Goal: Transaction & Acquisition: Purchase product/service

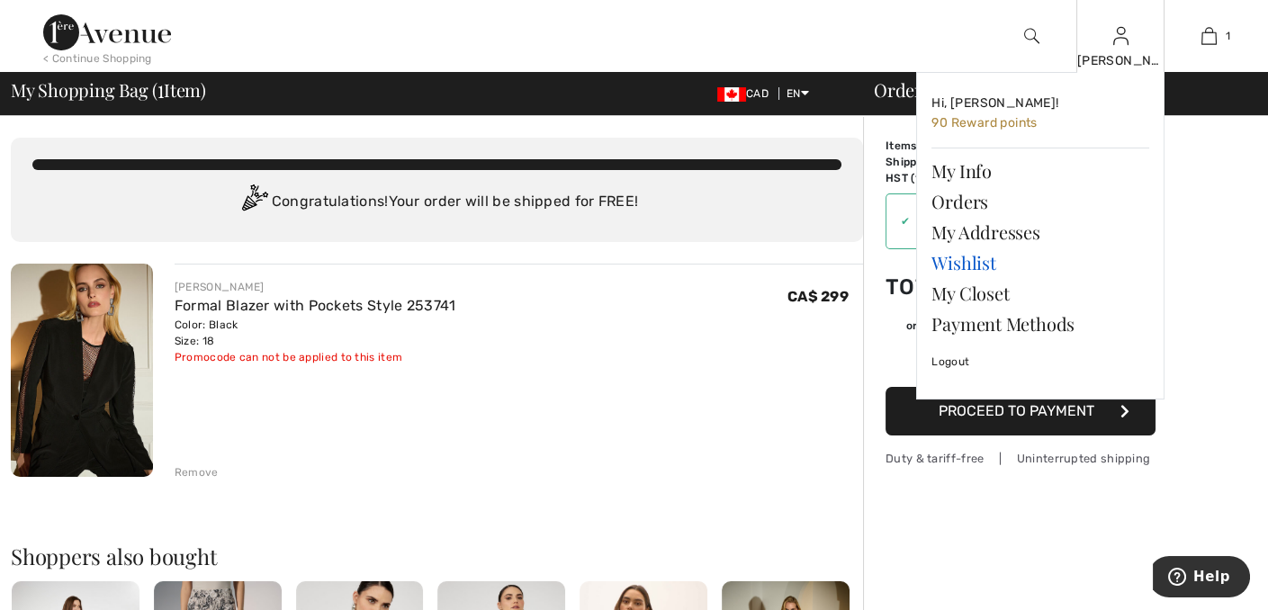
click at [972, 256] on link "Wishlist" at bounding box center [1040, 262] width 218 height 31
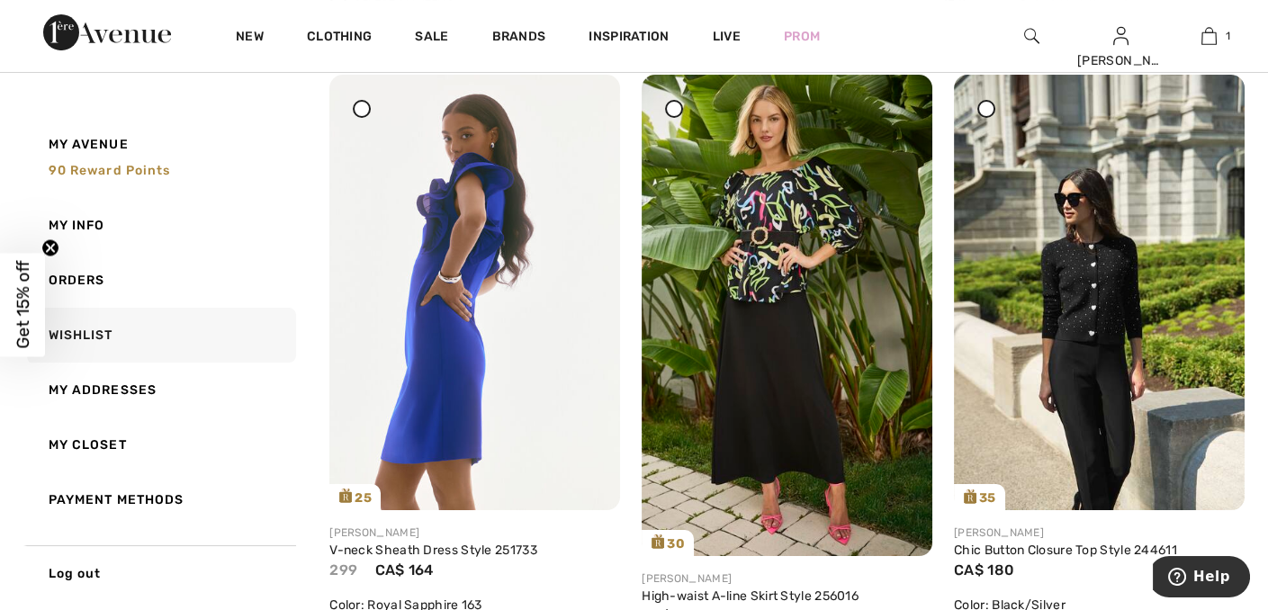
scroll to position [305, 0]
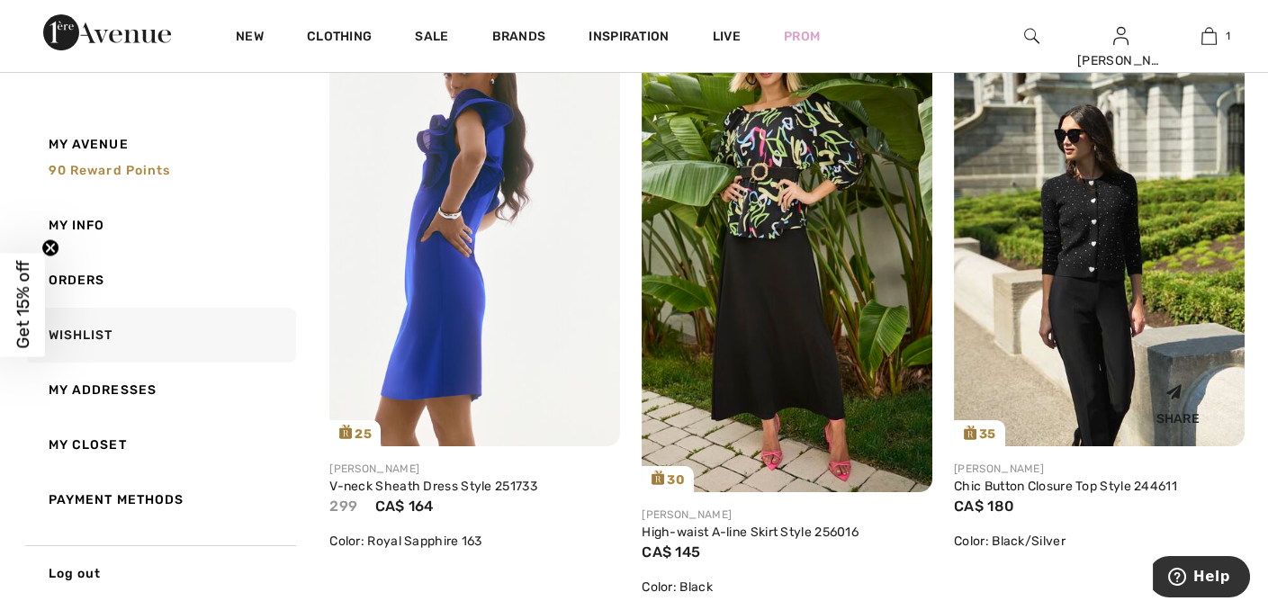
click at [1129, 211] on img at bounding box center [1099, 229] width 291 height 436
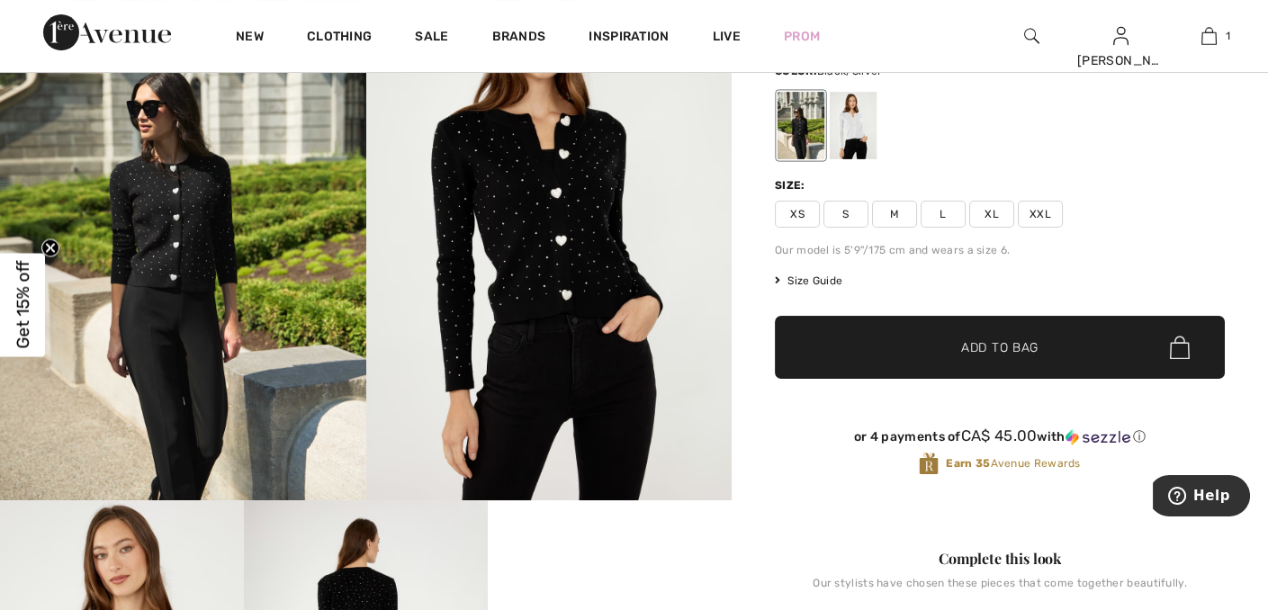
scroll to position [180, 0]
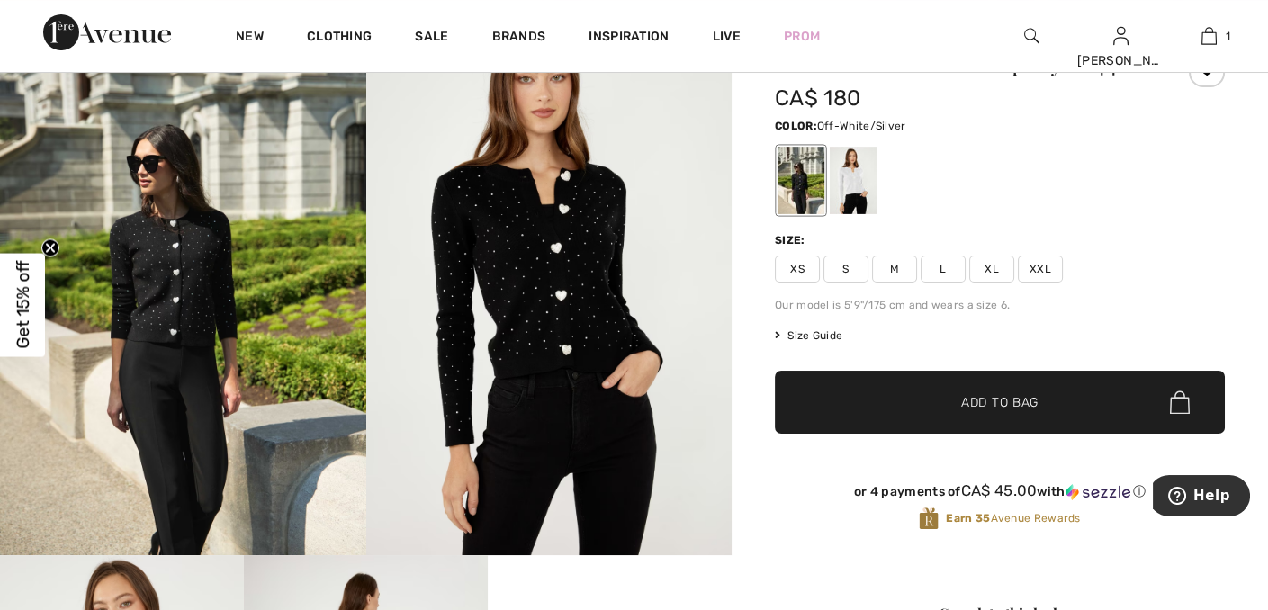
click at [866, 202] on div at bounding box center [853, 180] width 47 height 67
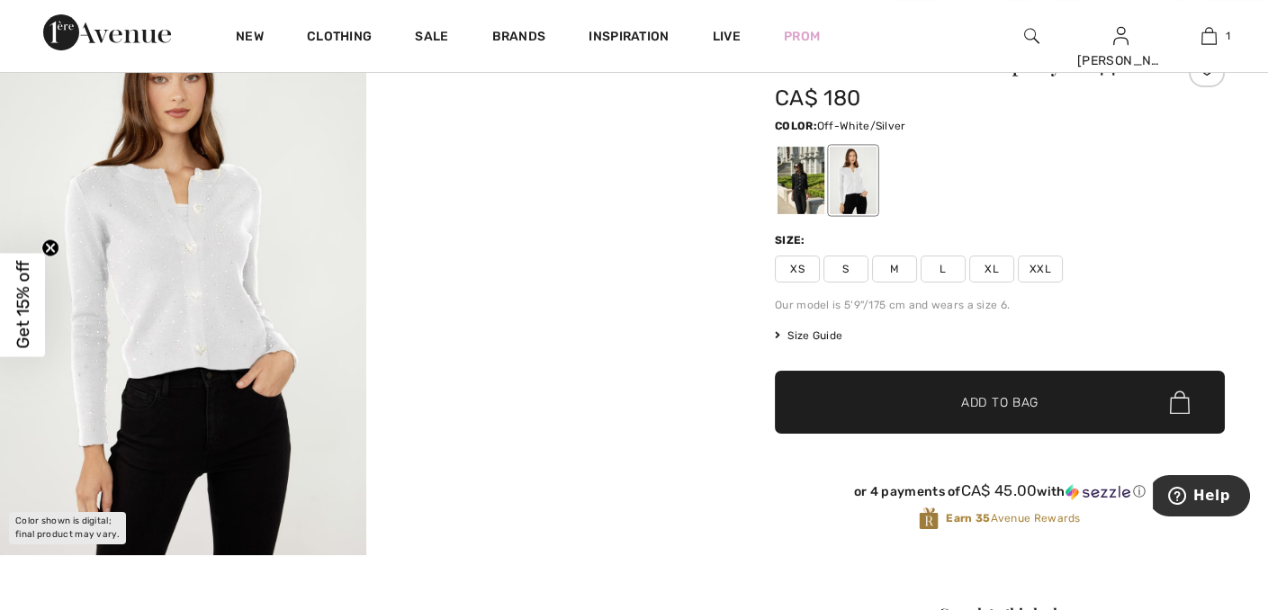
click at [188, 281] on img at bounding box center [183, 280] width 366 height 549
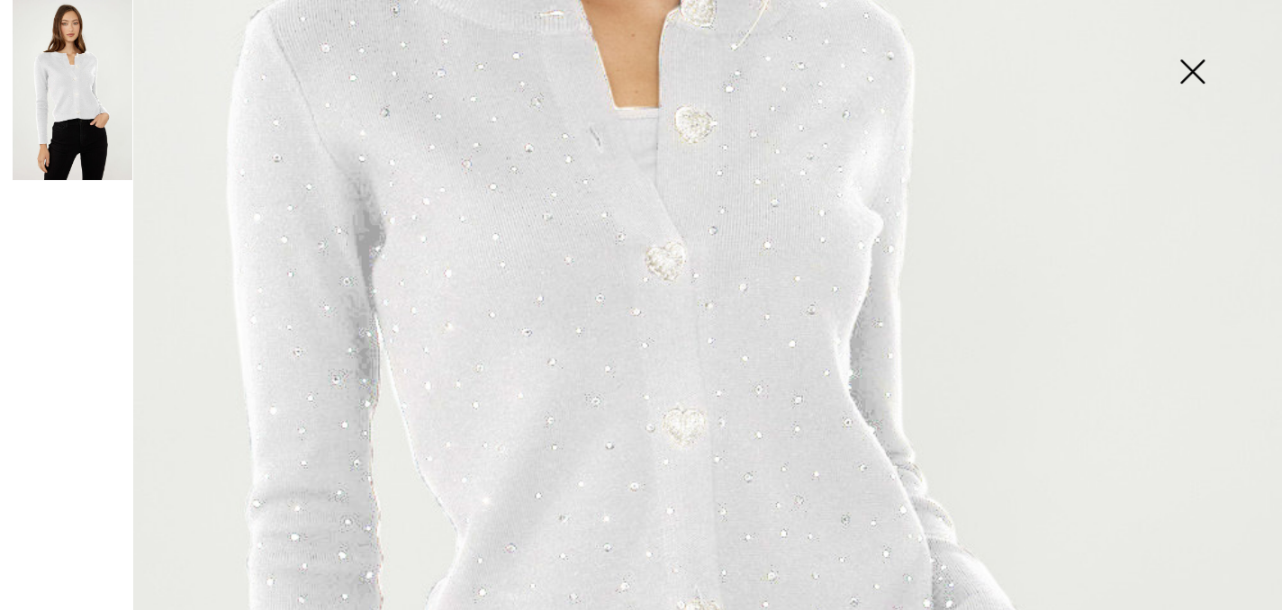
scroll to position [540, 0]
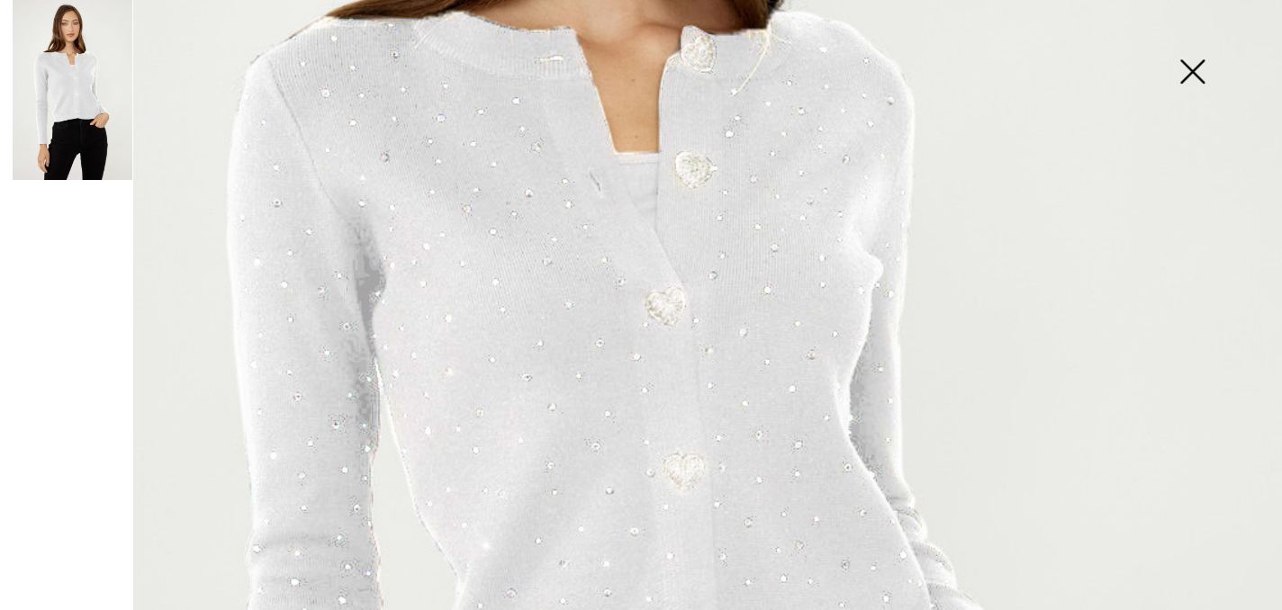
click at [1198, 67] on img at bounding box center [1192, 73] width 90 height 93
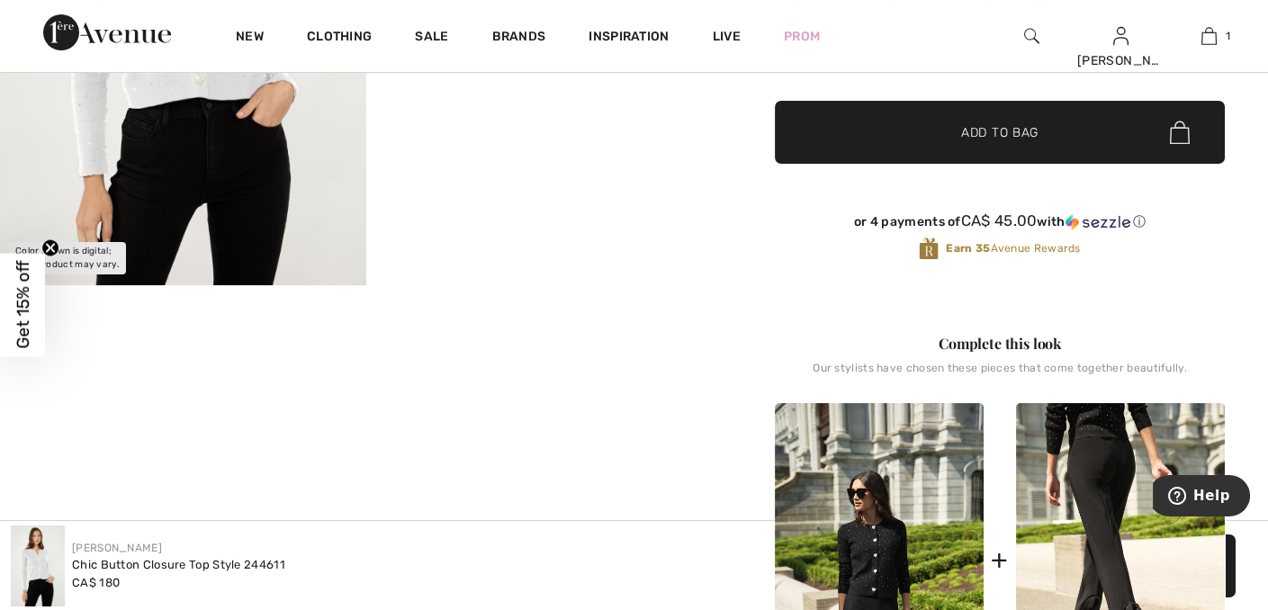
scroll to position [450, 0]
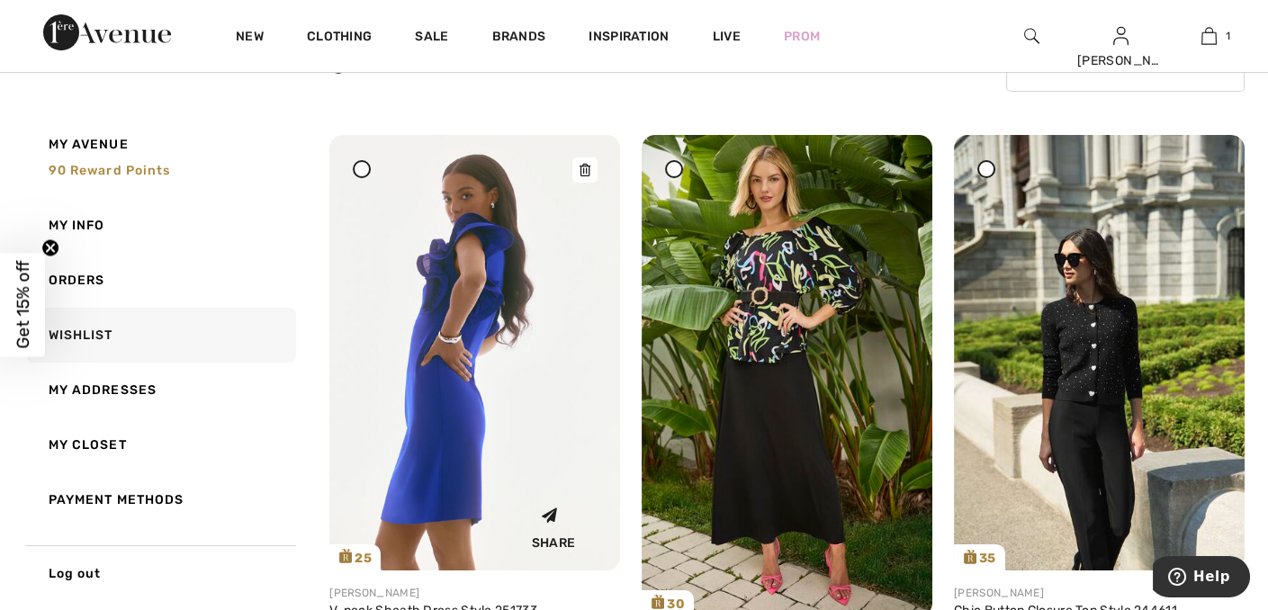
scroll to position [180, 0]
click at [589, 170] on icon at bounding box center [585, 171] width 11 height 13
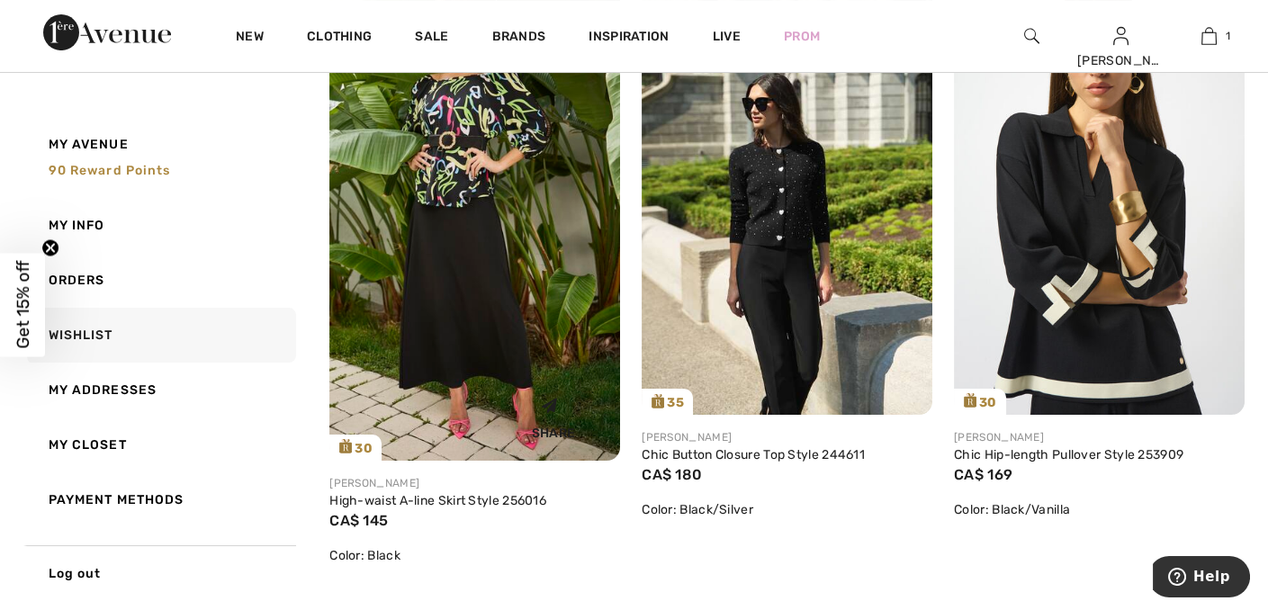
scroll to position [360, 0]
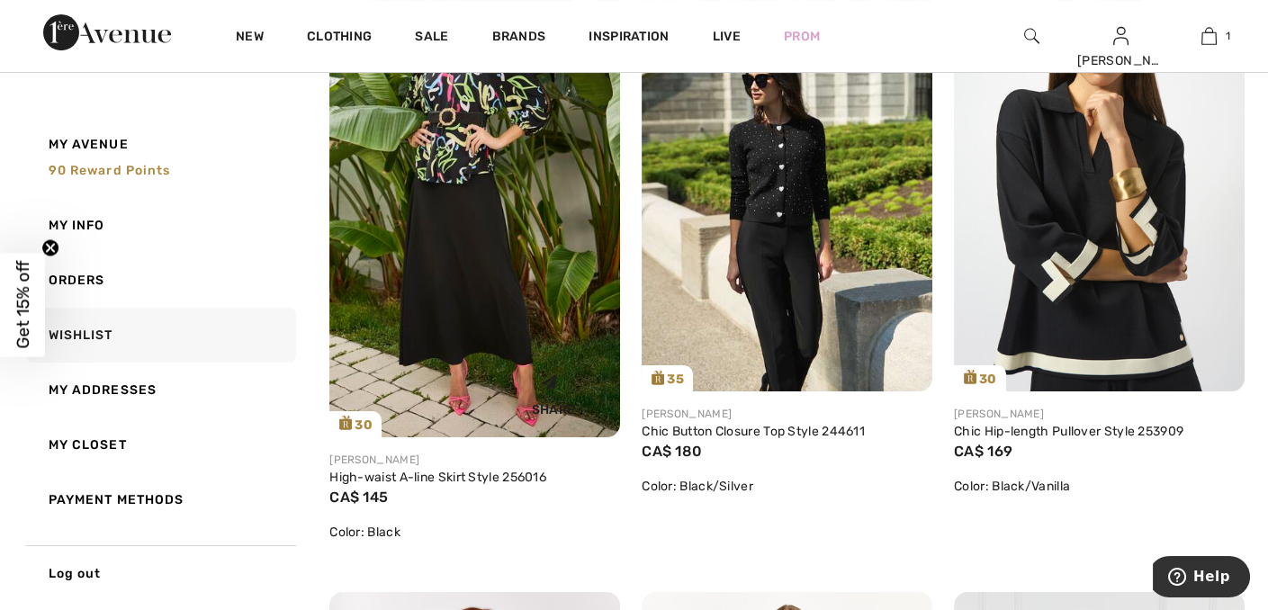
click at [520, 303] on img at bounding box center [474, 196] width 291 height 481
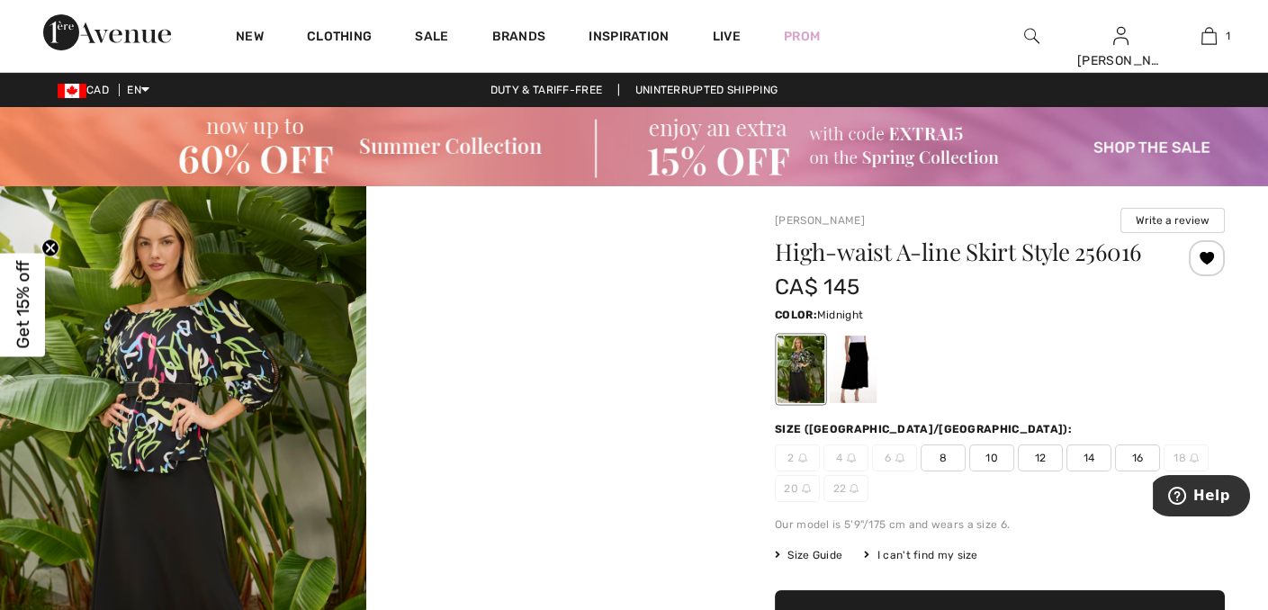
click at [863, 366] on div at bounding box center [853, 369] width 47 height 67
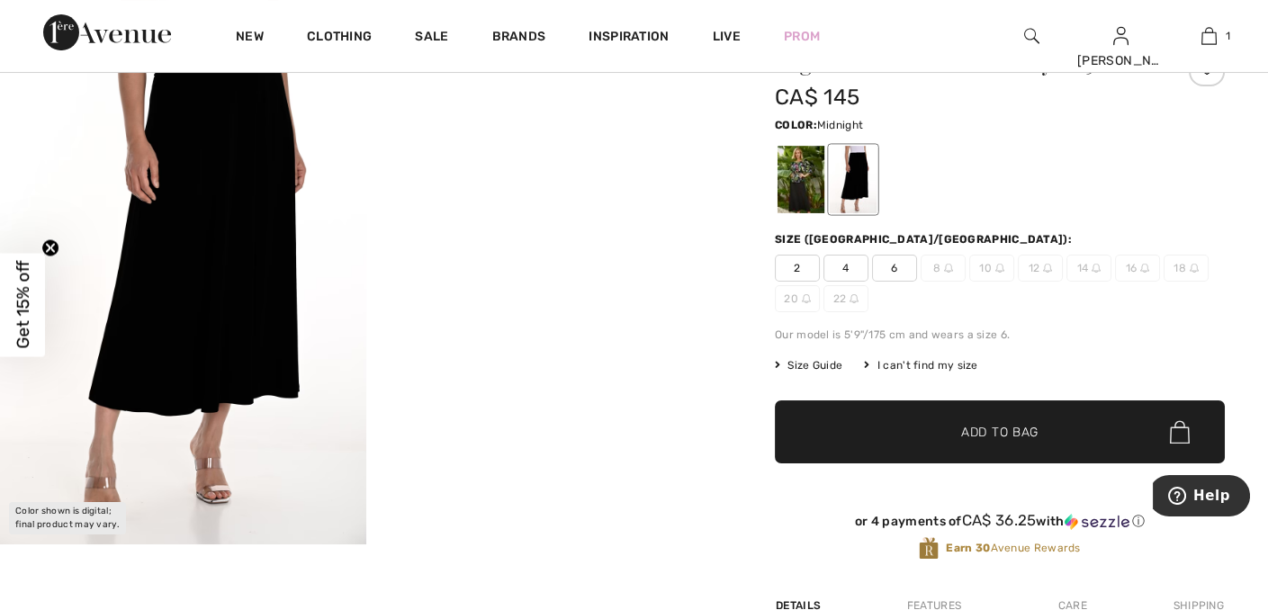
scroll to position [90, 0]
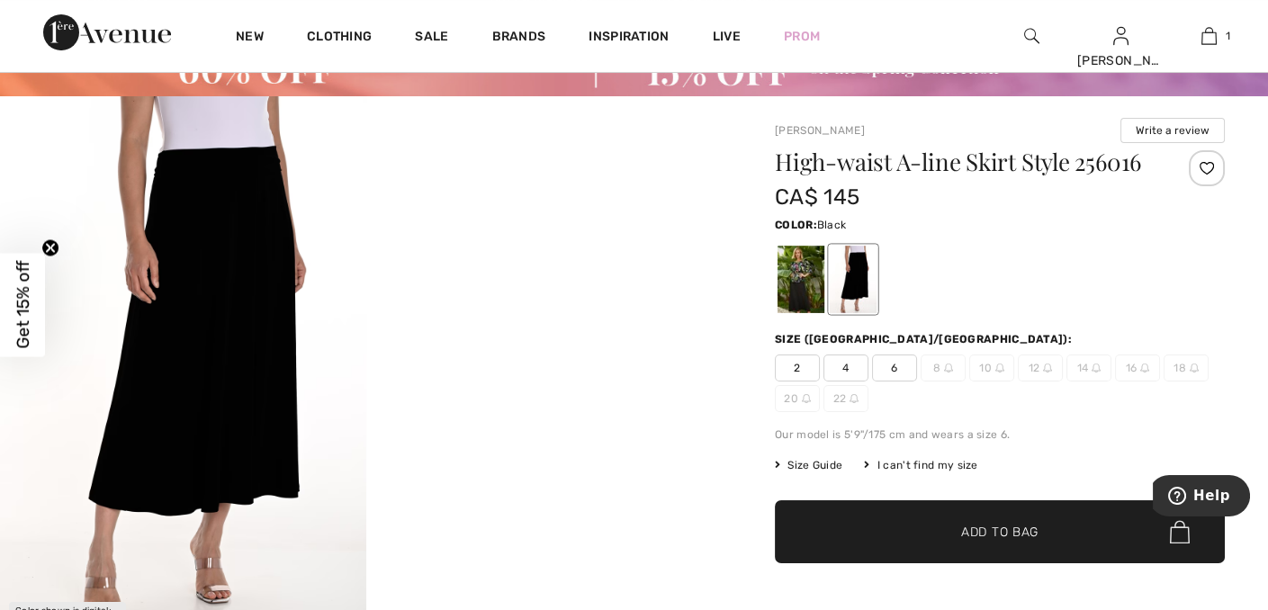
click at [794, 279] on div at bounding box center [801, 279] width 47 height 67
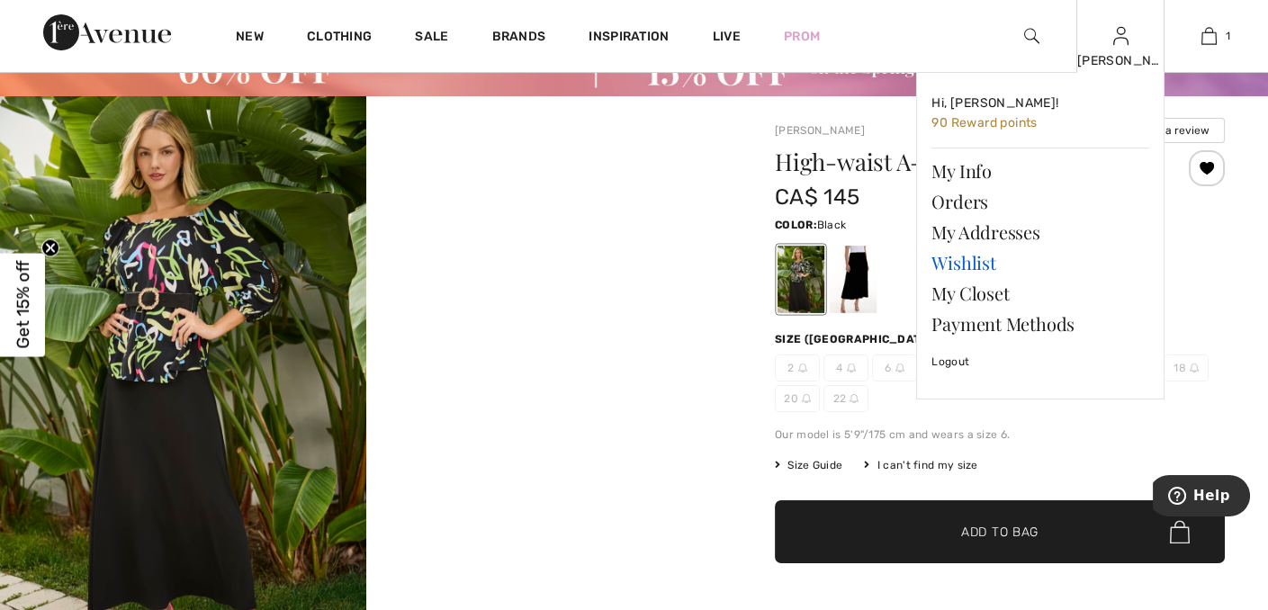
click at [943, 259] on link "Wishlist" at bounding box center [1040, 262] width 218 height 31
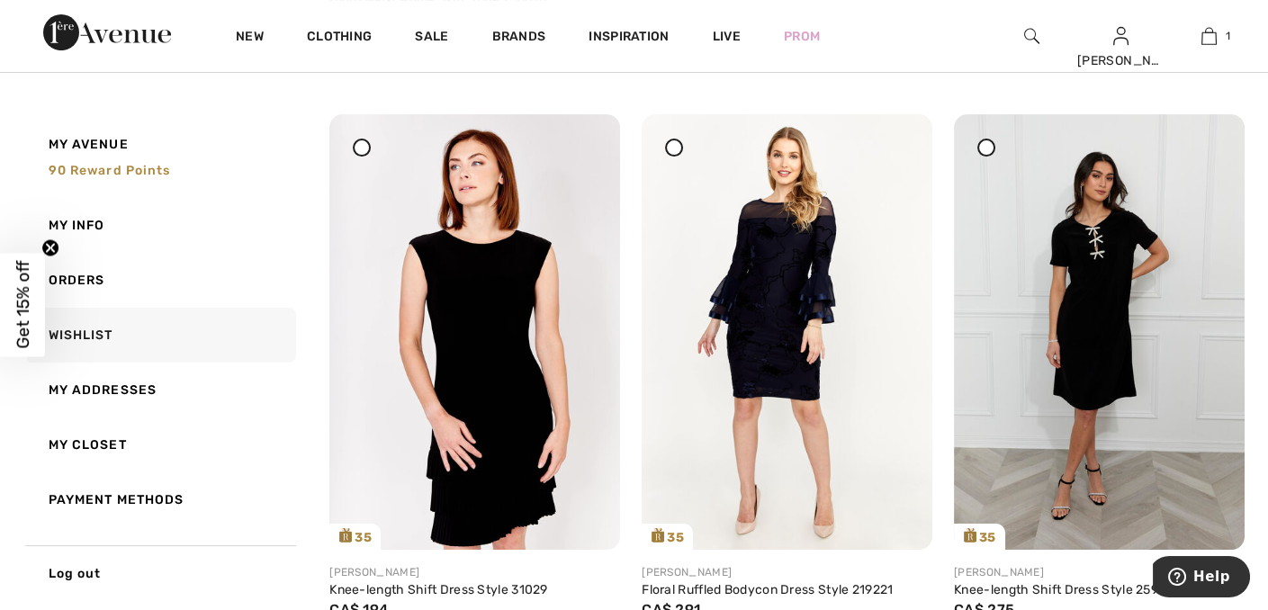
scroll to position [810, 0]
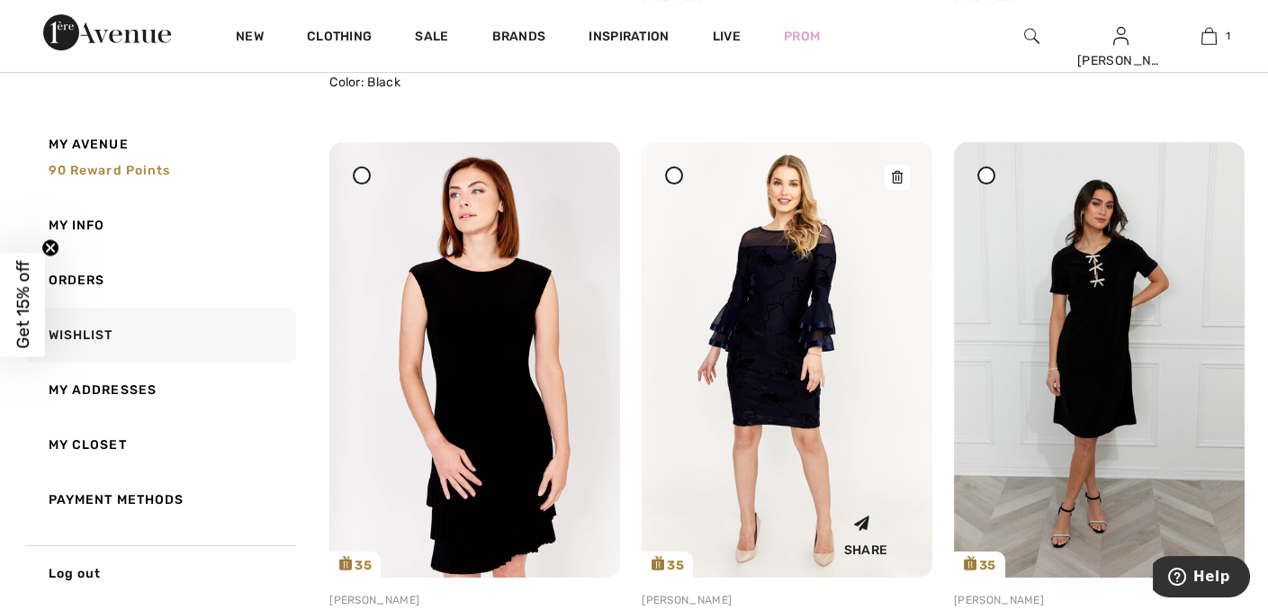
click at [900, 175] on icon at bounding box center [897, 177] width 11 height 13
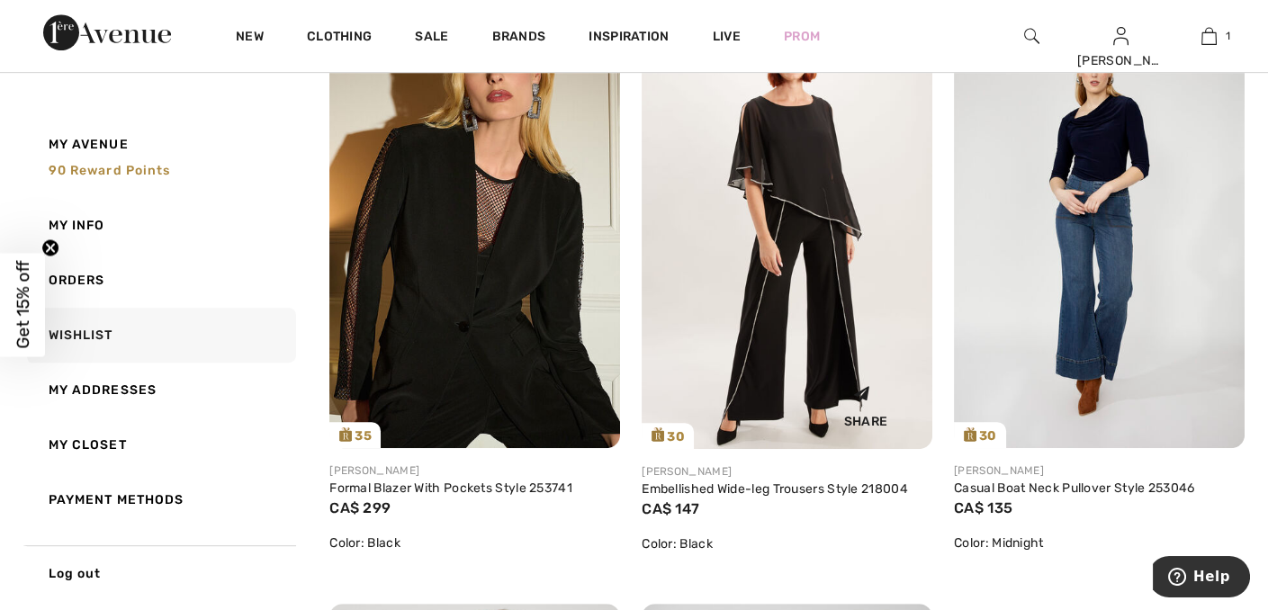
scroll to position [1440, 0]
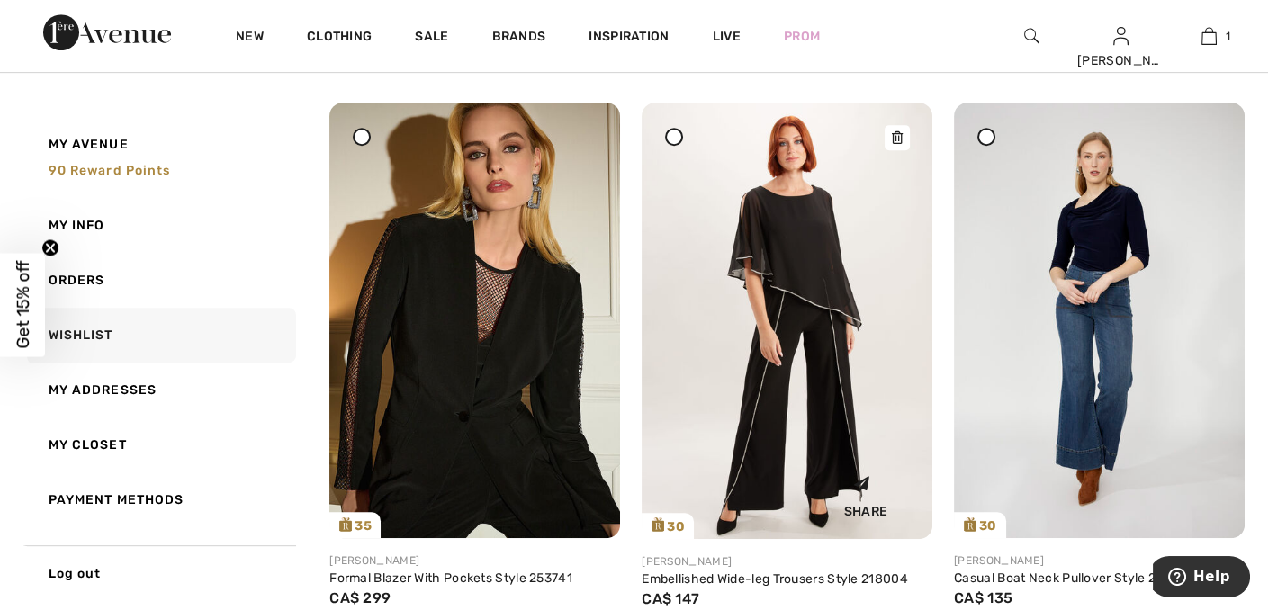
click at [905, 133] on div at bounding box center [897, 137] width 25 height 25
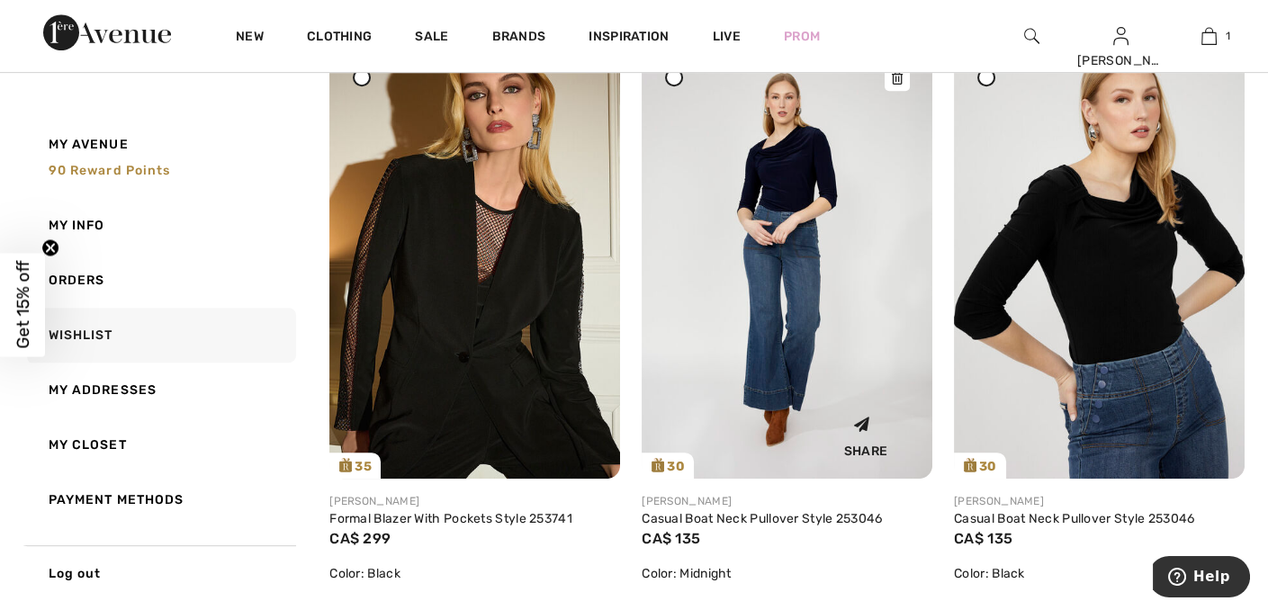
scroll to position [1530, 0]
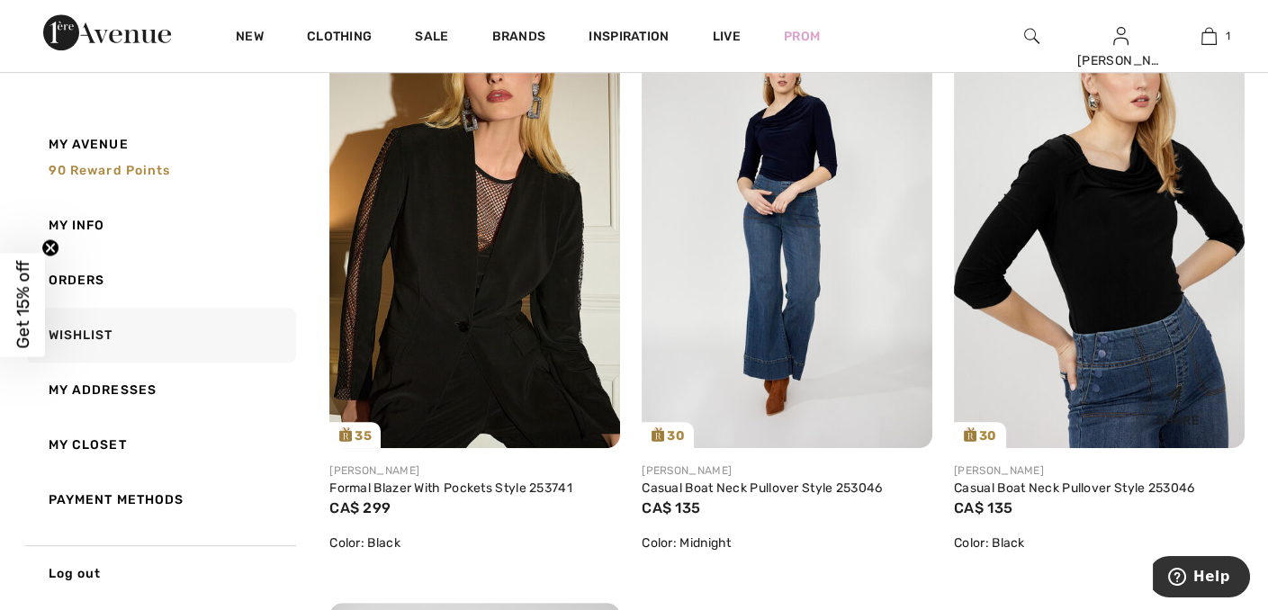
click at [978, 193] on img at bounding box center [1099, 231] width 291 height 436
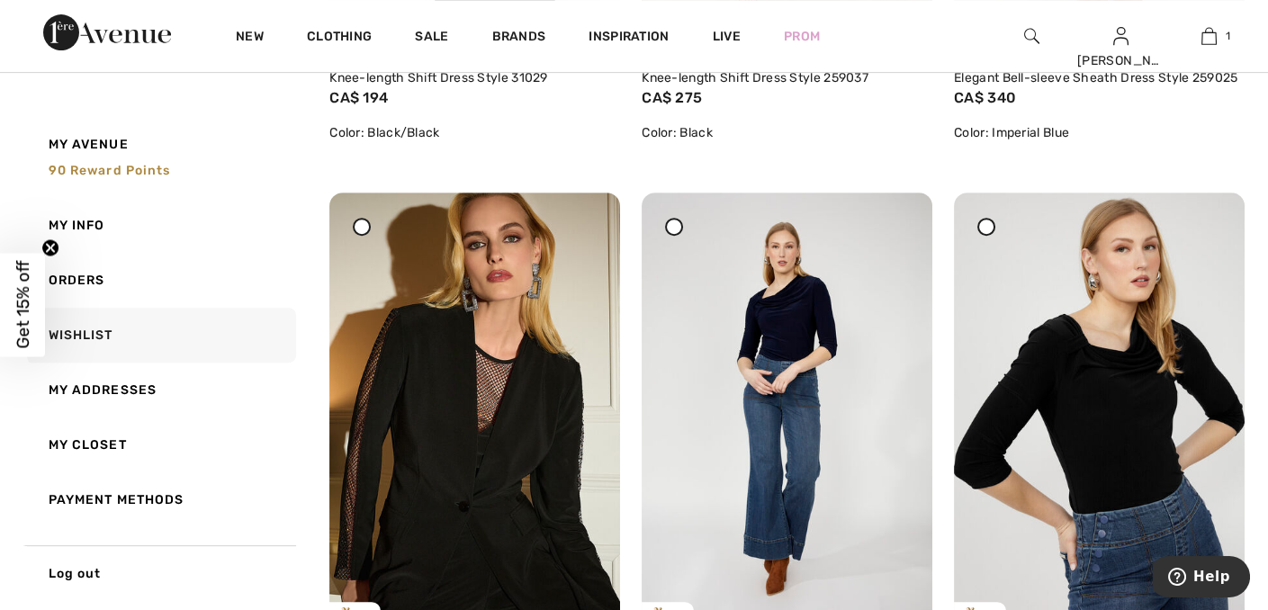
scroll to position [1440, 0]
